Goal: Information Seeking & Learning: Find specific page/section

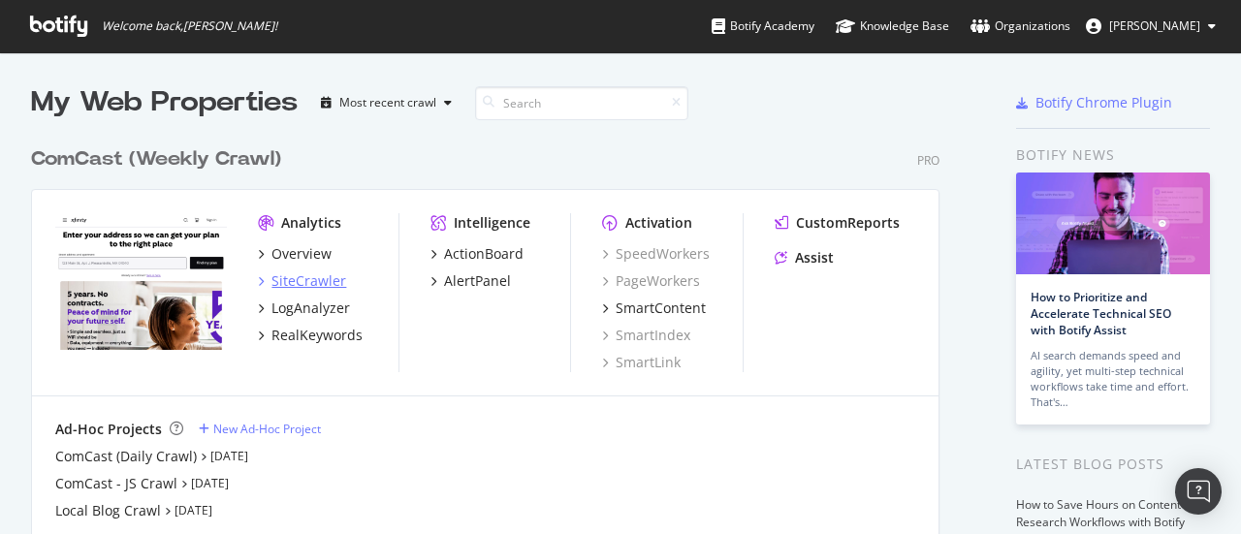
click at [314, 283] on div "SiteCrawler" at bounding box center [308, 280] width 75 height 19
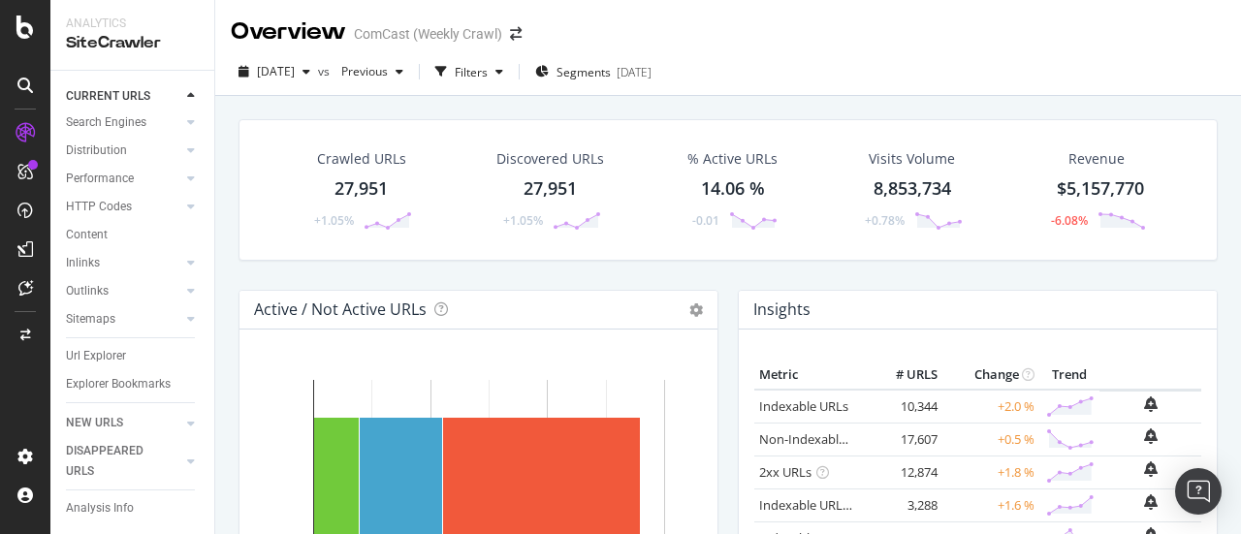
scroll to position [136, 0]
click at [96, 345] on div "Url Explorer" at bounding box center [96, 355] width 60 height 20
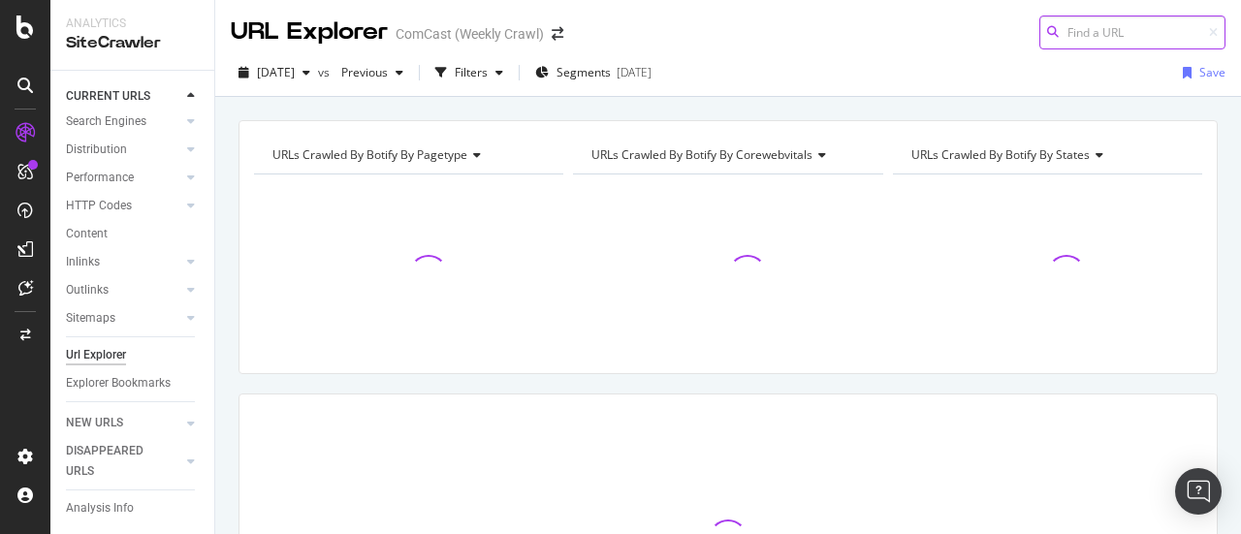
click at [1076, 30] on input at bounding box center [1132, 33] width 186 height 34
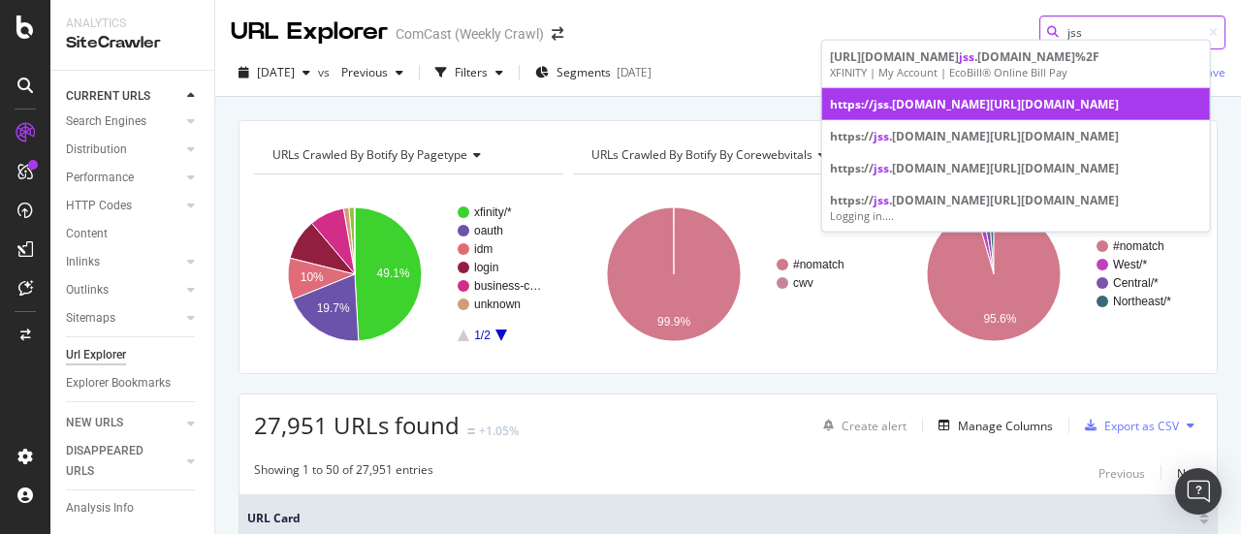
type input "jss"
click at [1008, 112] on div "https:// jss .[DOMAIN_NAME][URL][DOMAIN_NAME]" at bounding box center [1016, 104] width 372 height 16
